Goal: Share content: Share content

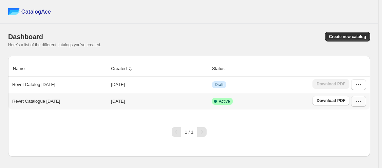
click at [355, 98] on button "button" at bounding box center [358, 101] width 15 height 11
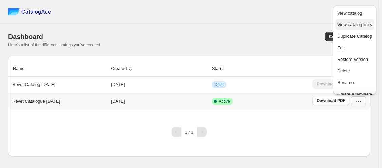
click at [346, 22] on span "View catalog links" at bounding box center [354, 24] width 35 height 5
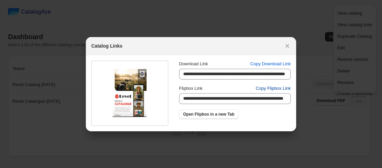
click at [275, 86] on span "Copy Flipbox Link" at bounding box center [273, 88] width 35 height 7
click at [288, 46] on icon ":rn:" at bounding box center [287, 45] width 7 height 7
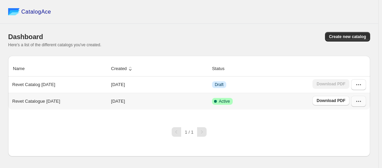
click at [357, 103] on icon "button" at bounding box center [358, 101] width 7 height 7
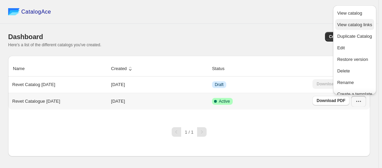
click at [346, 26] on span "View catalog links" at bounding box center [354, 24] width 35 height 5
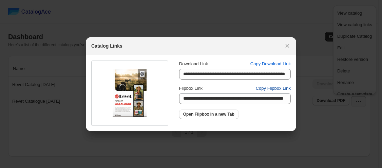
click at [266, 87] on span "Copy Flipbox Link" at bounding box center [273, 88] width 35 height 7
click at [264, 85] on span "Copy Flipbox Link" at bounding box center [273, 88] width 35 height 7
click at [267, 88] on span "Copy Flipbox Link" at bounding box center [273, 88] width 35 height 7
click at [287, 44] on icon ":r3r:" at bounding box center [287, 45] width 7 height 7
